Goal: Obtain resource: Download file/media

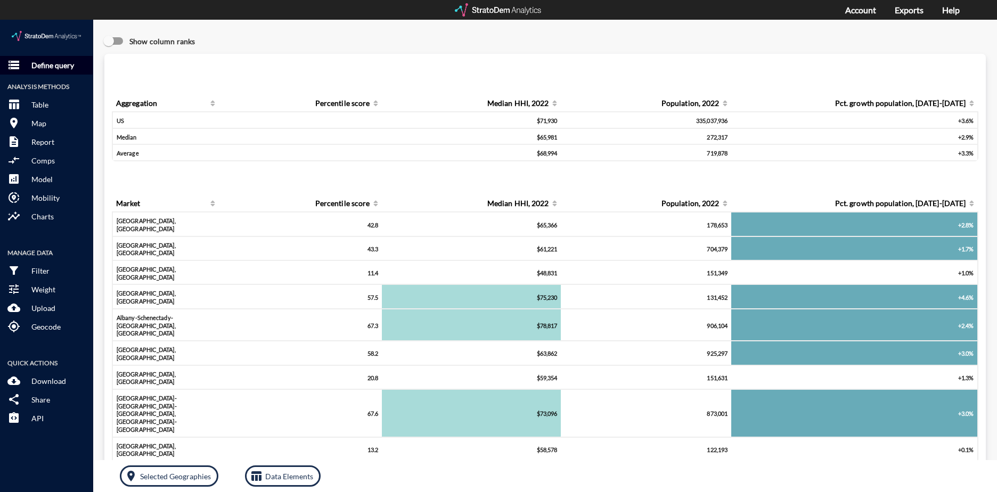
click p "Define query"
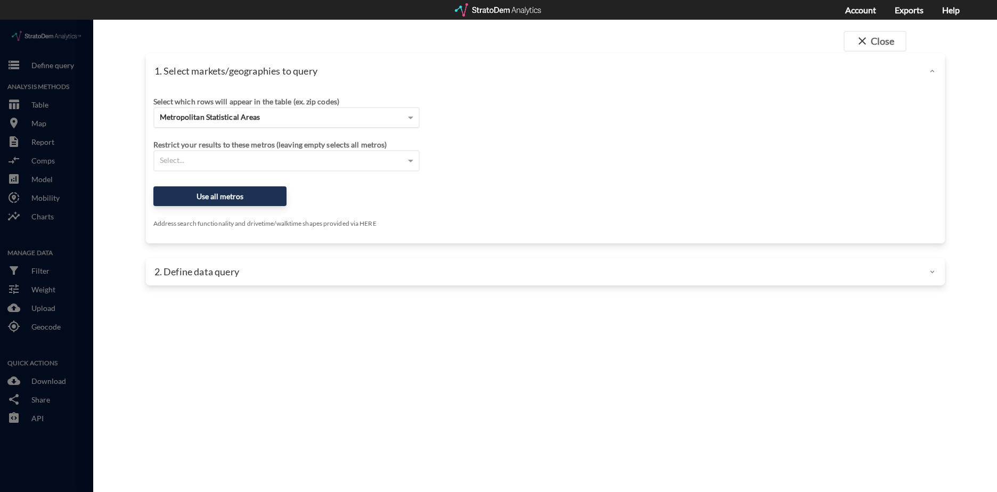
click span "Metropolitan Statistical Areas"
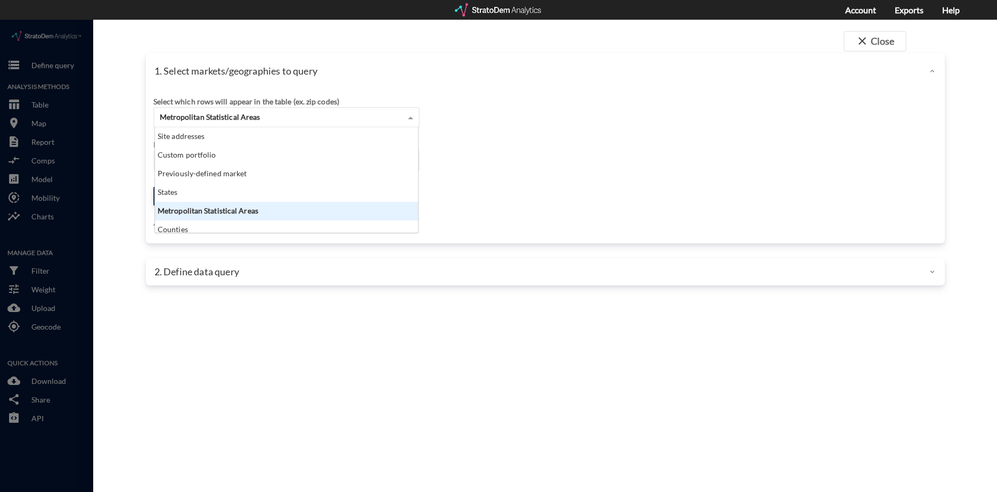
scroll to position [97, 257]
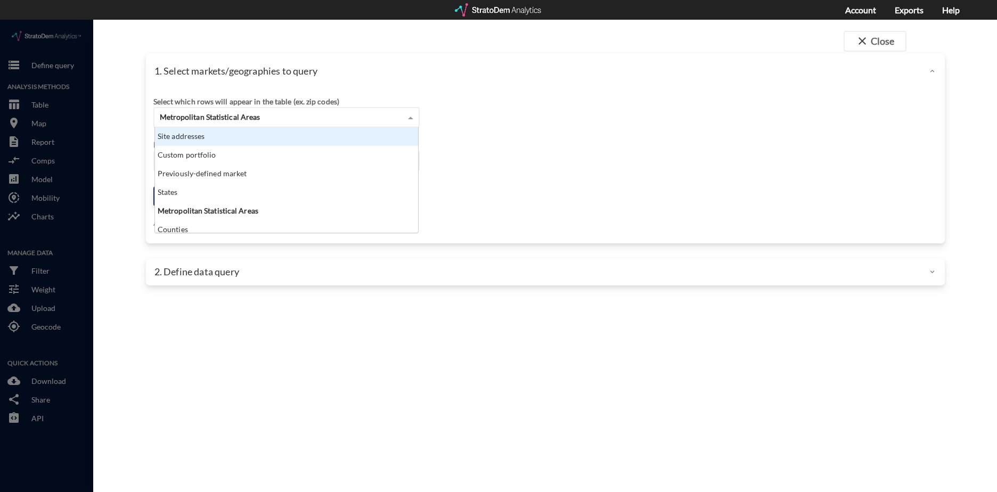
click div "Site addresses"
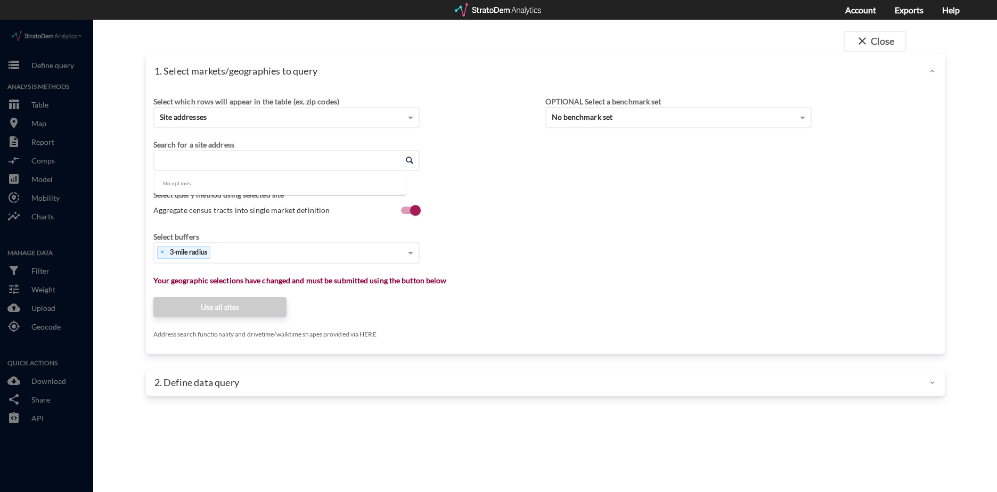
click input "Enter an address"
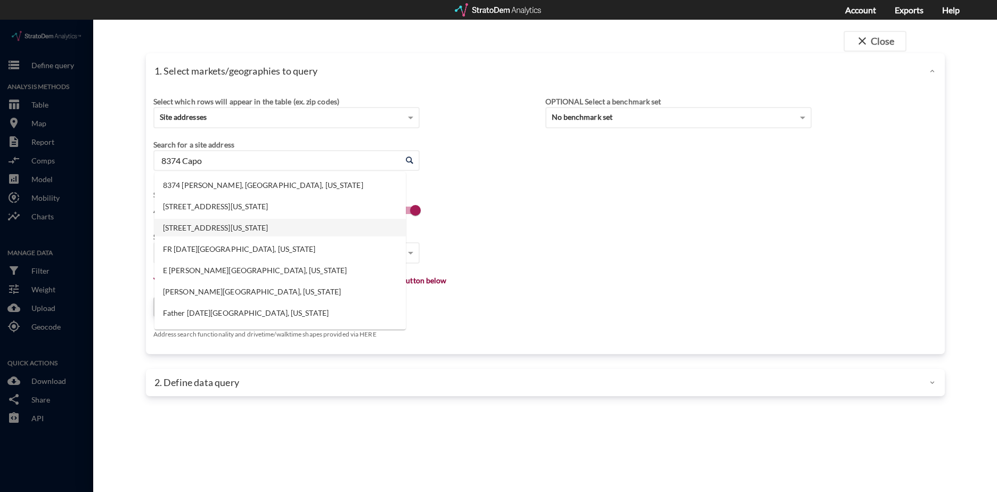
click li "8374 W Capovilla Ave, Las Vegas, Nevada"
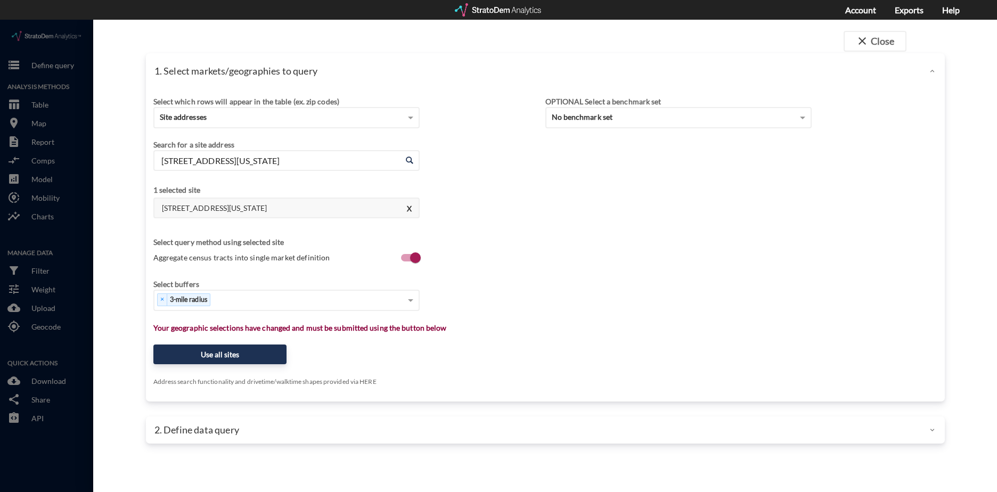
type input "8374 W Capovilla Ave, Las Vegas, Nevada"
click div "× 3-mile radius"
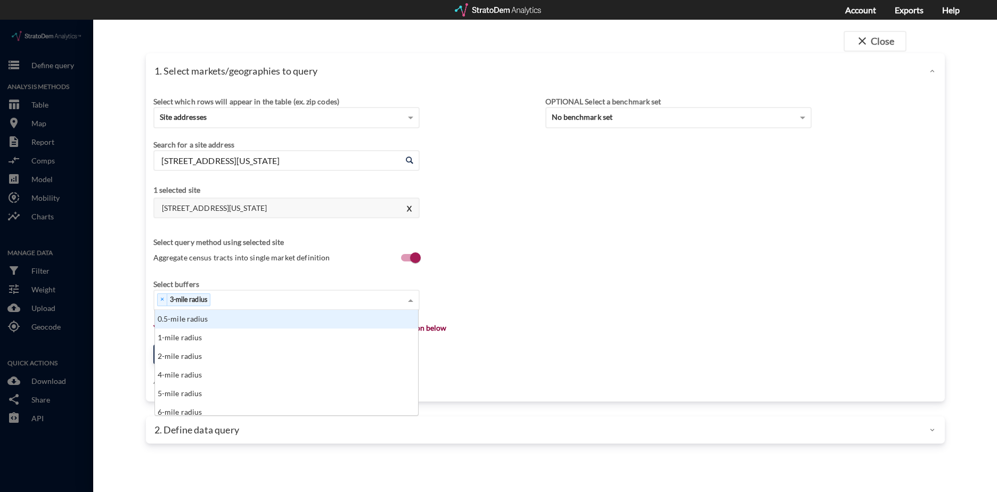
type input "5"
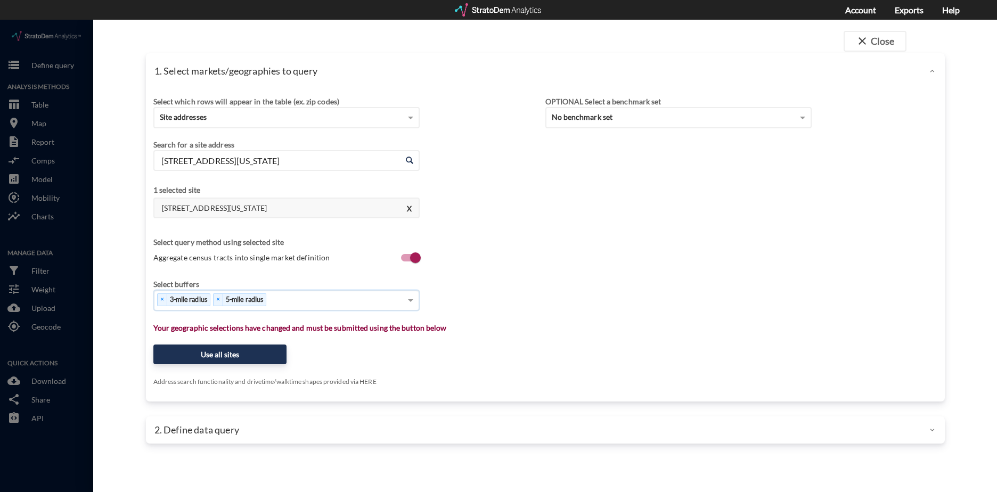
type input "7"
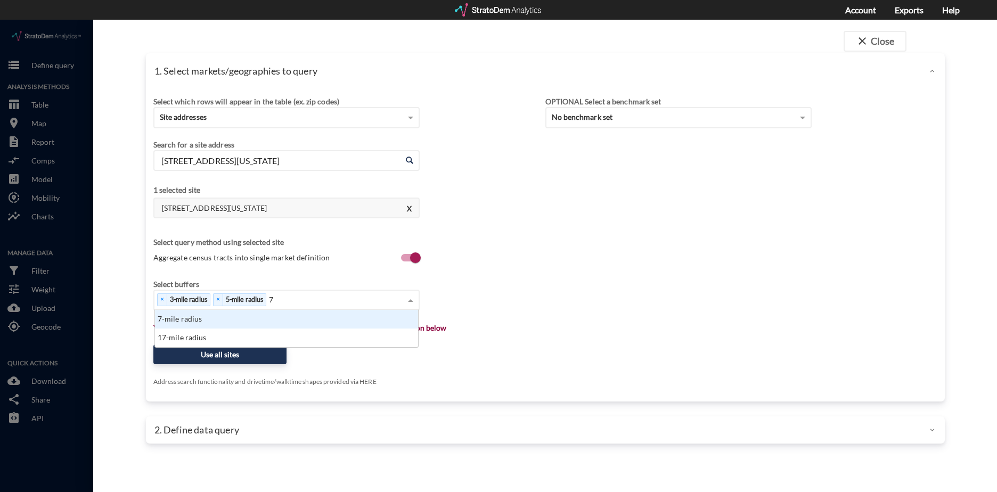
scroll to position [29, 257]
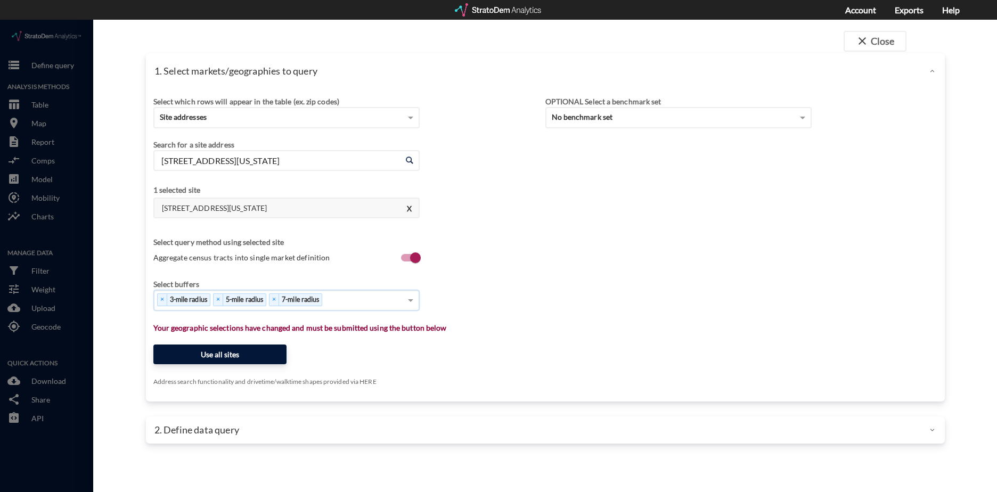
click button "Use all sites"
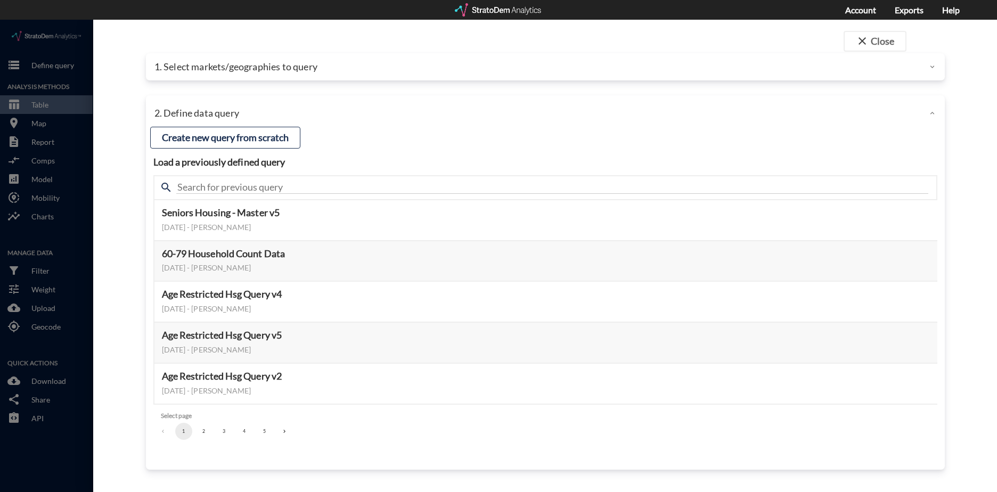
click button "3"
click button "Select this query"
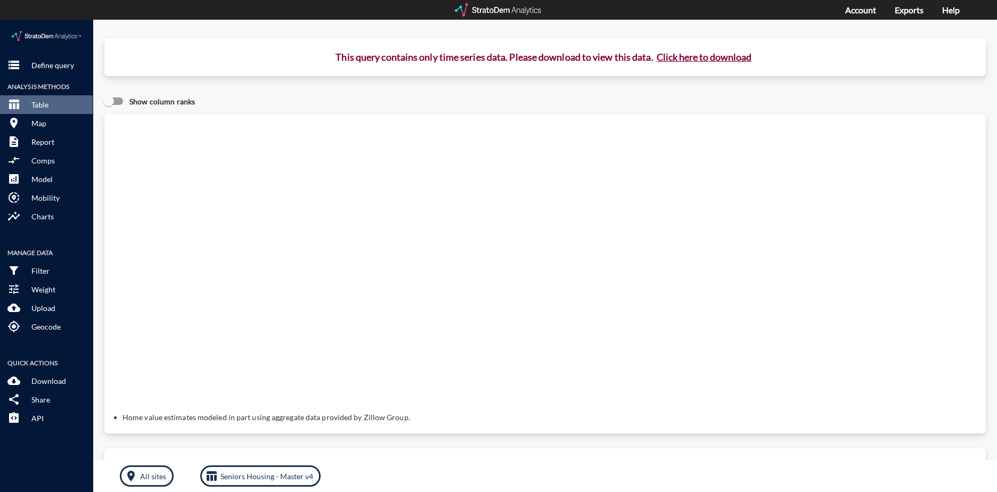
click button "Click here to download"
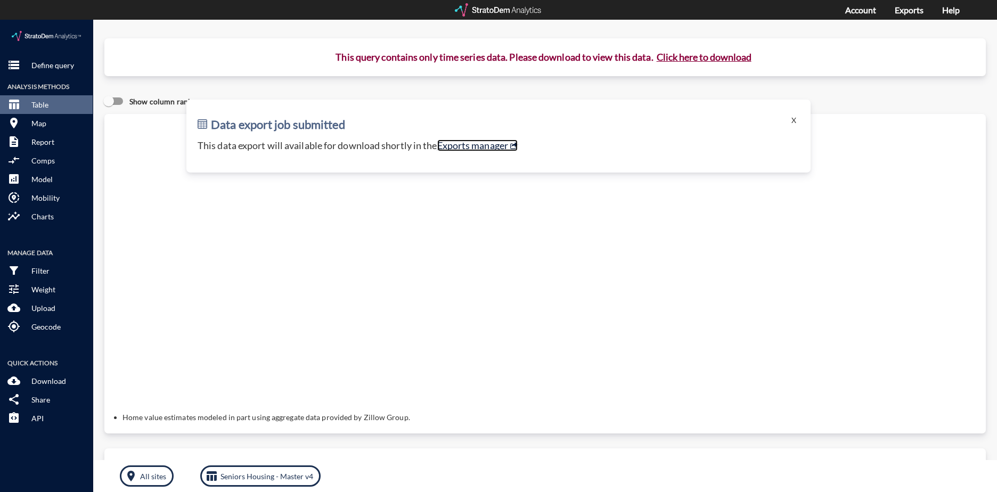
click link "Exports manager"
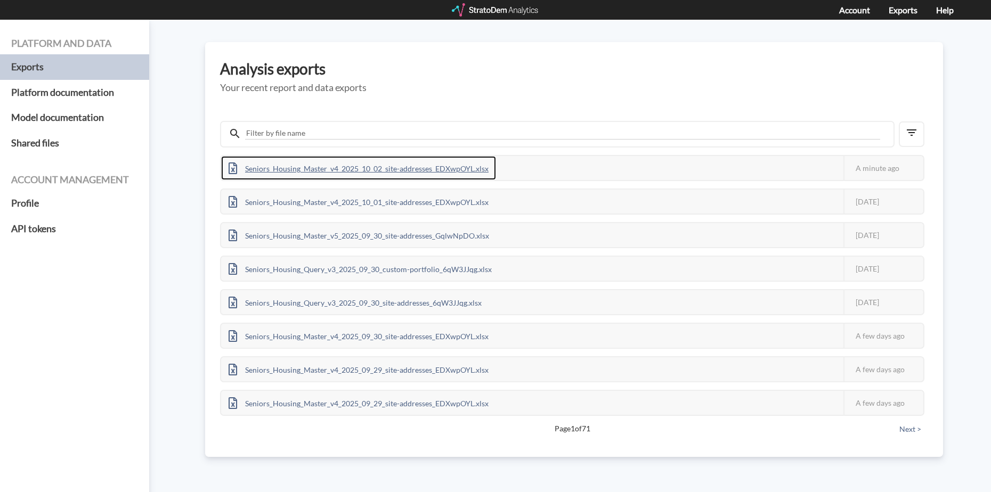
click at [397, 166] on div "Seniors_Housing_Master_v4_2025_10_02_site-addresses_EDXwpOYL.xlsx" at bounding box center [358, 168] width 275 height 24
